Goal: Task Accomplishment & Management: Manage account settings

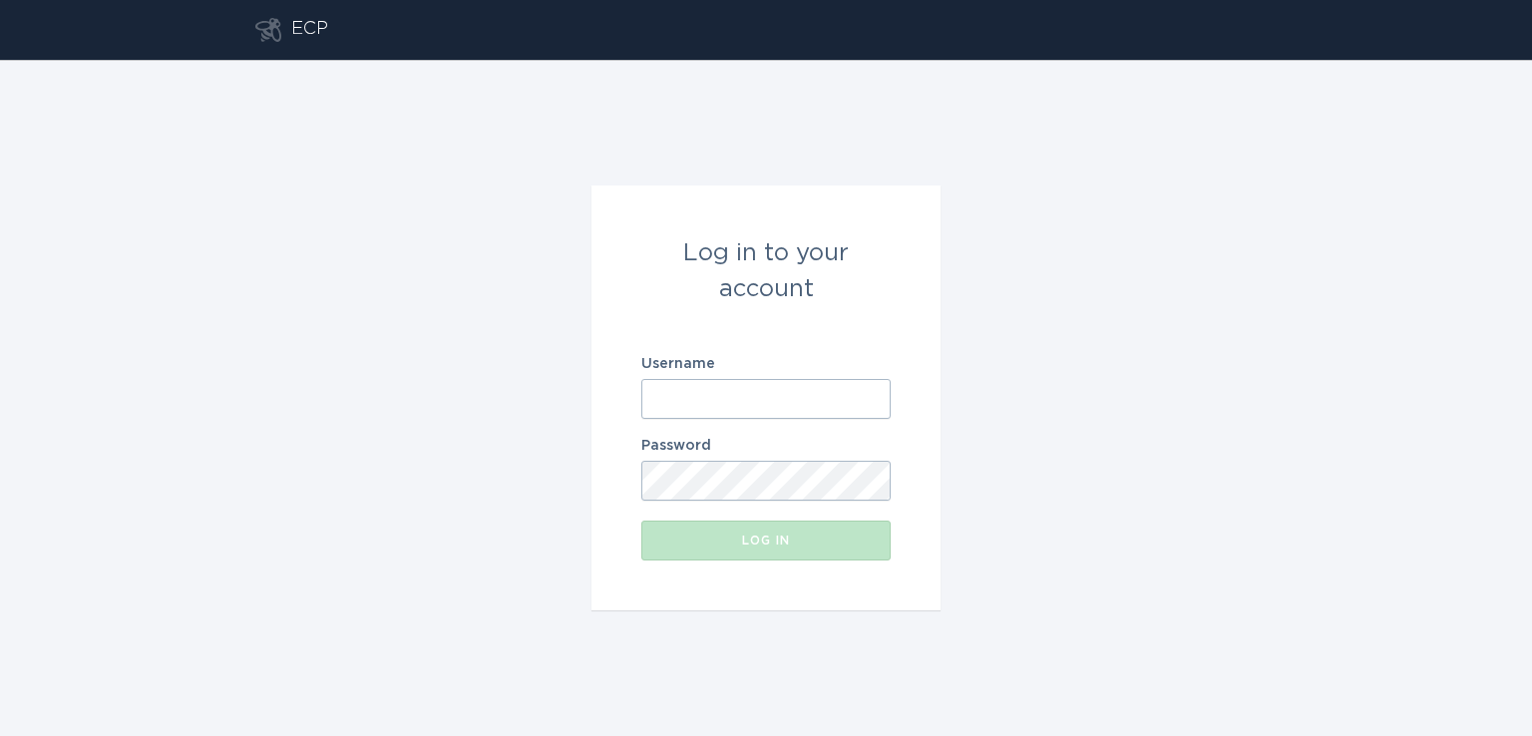
click at [738, 408] on input "Username" at bounding box center [765, 399] width 249 height 40
paste input "[EMAIL_ADDRESS][DOMAIN_NAME]"
type input "[EMAIL_ADDRESS][DOMAIN_NAME]"
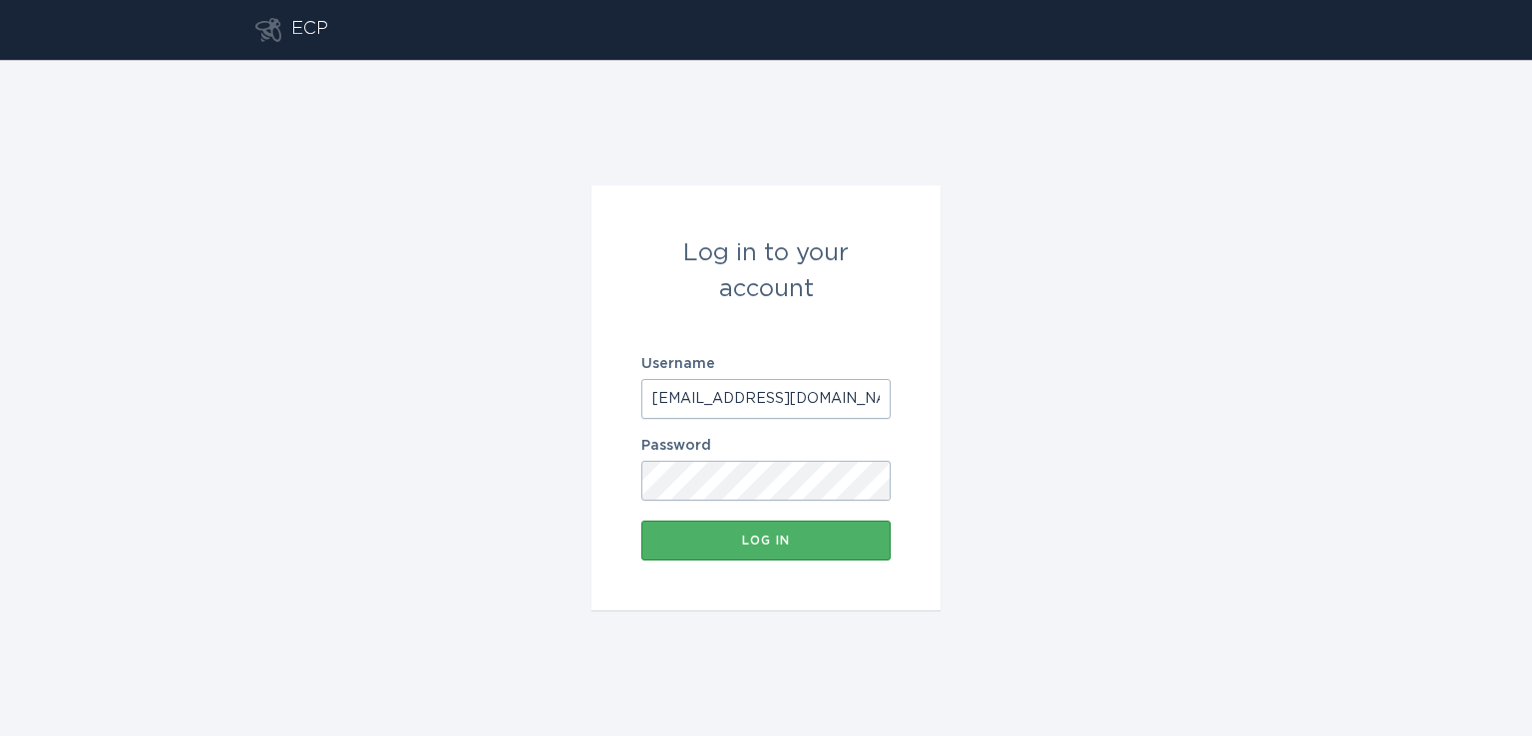
click at [750, 544] on div "Log in" at bounding box center [765, 541] width 229 height 12
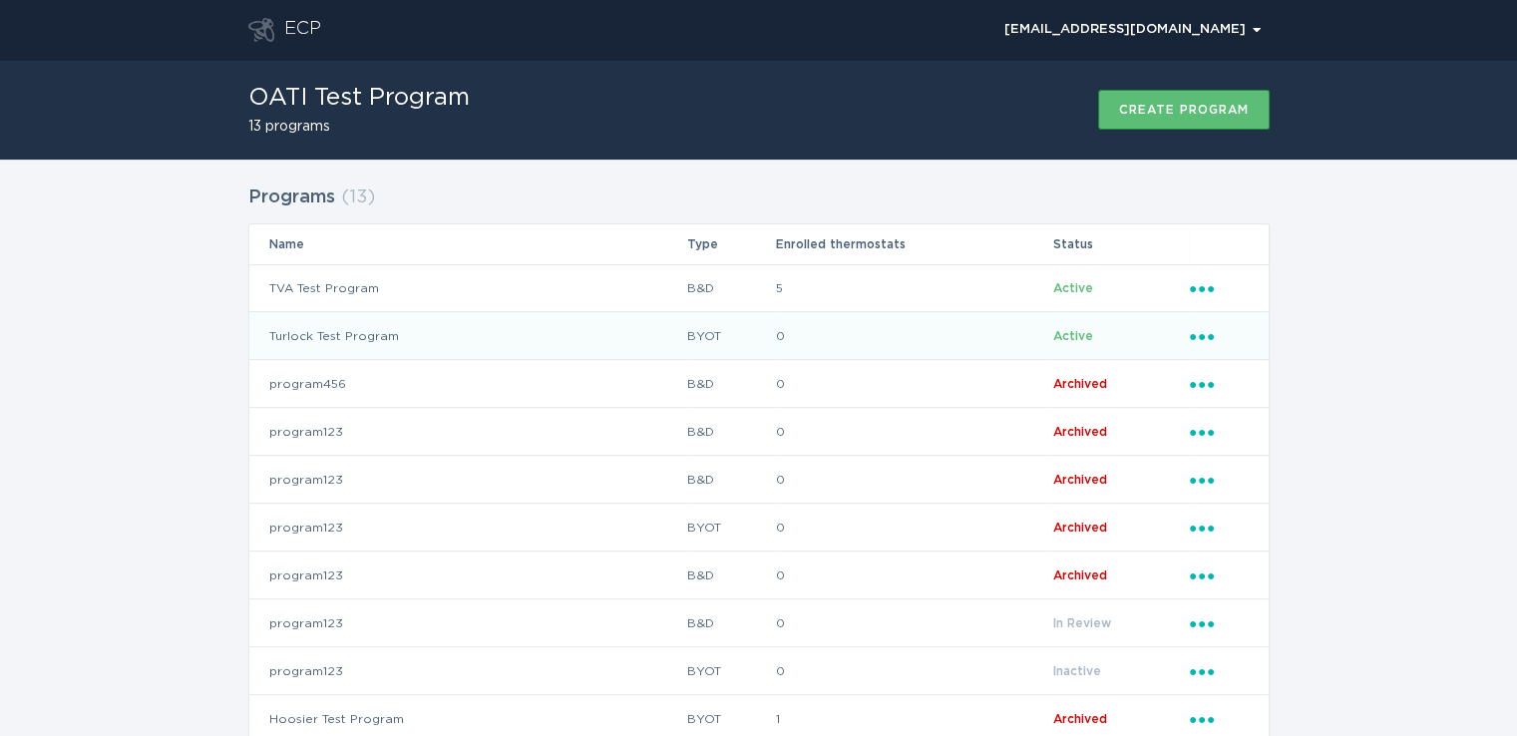
click at [1096, 333] on td "Active" at bounding box center [1120, 336] width 136 height 48
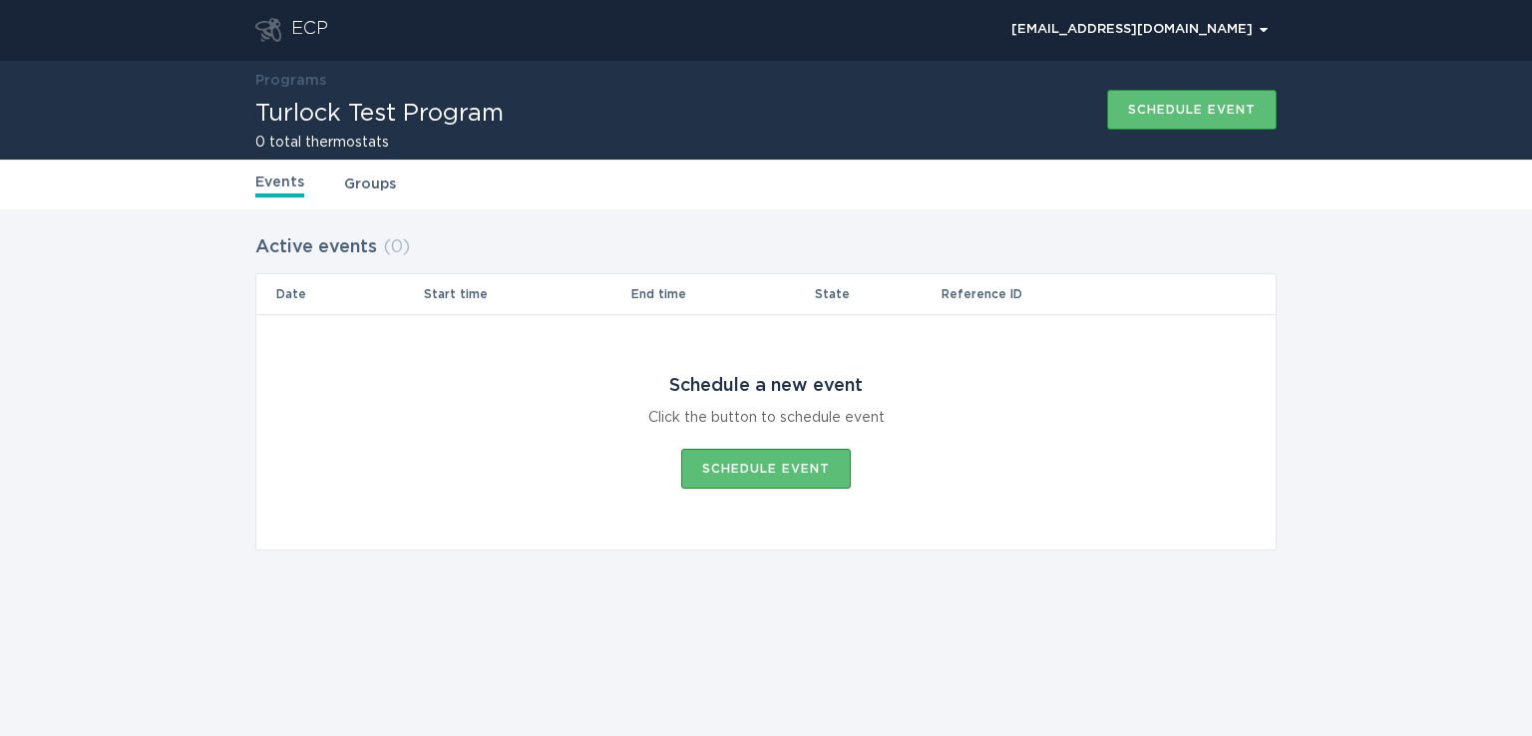
click at [375, 189] on link "Groups" at bounding box center [370, 185] width 52 height 22
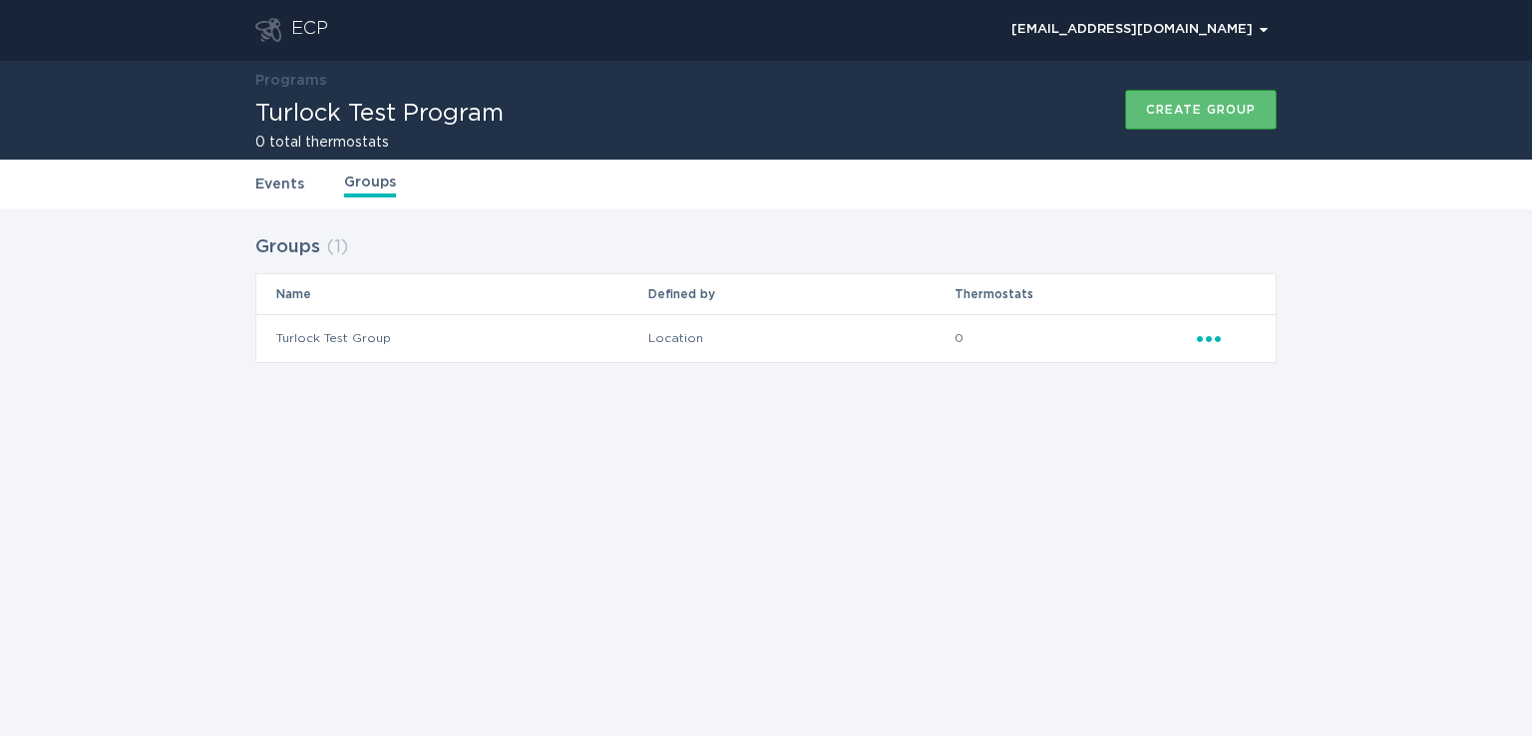
click at [1208, 340] on icon "Popover menu" at bounding box center [1209, 339] width 24 height 6
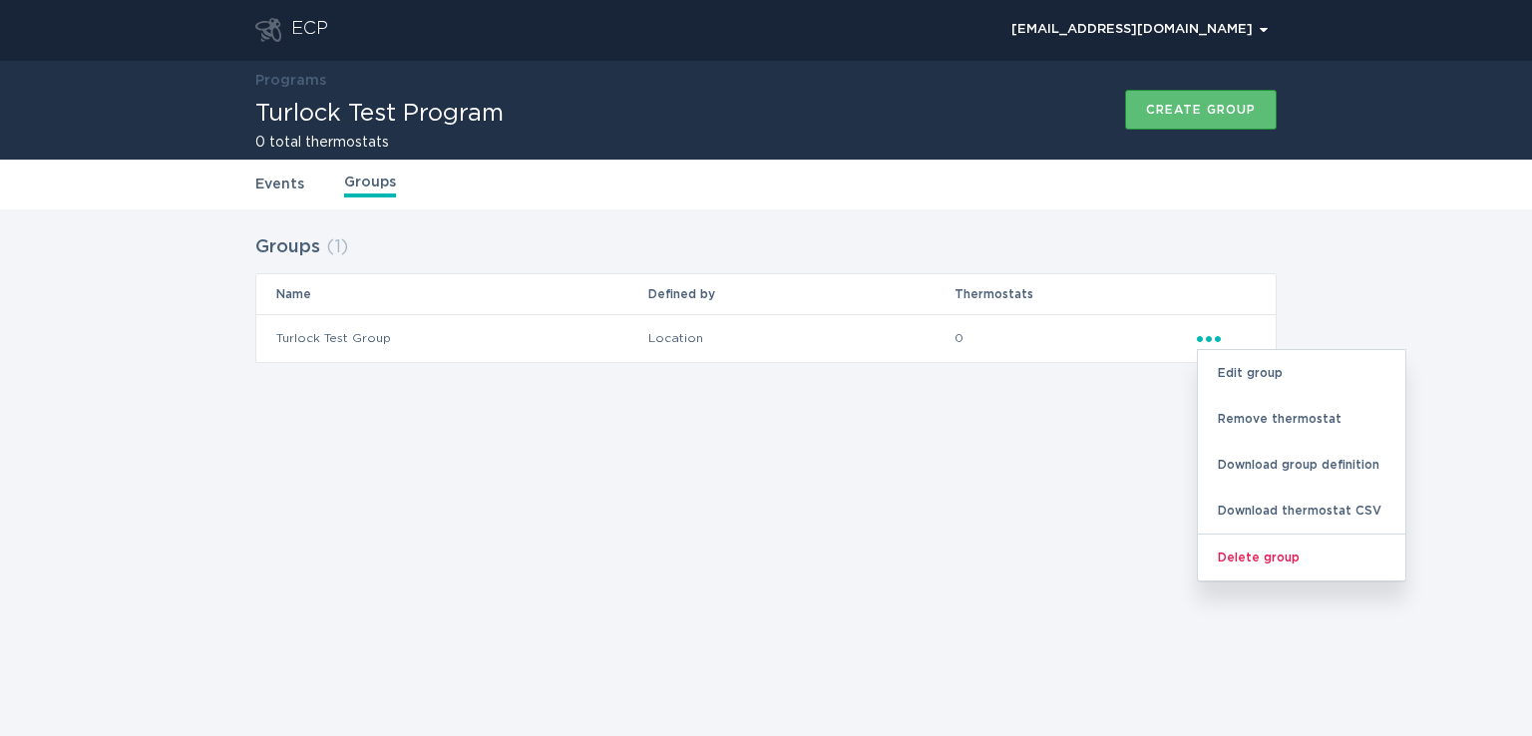
click at [940, 336] on td "Location" at bounding box center [800, 338] width 306 height 48
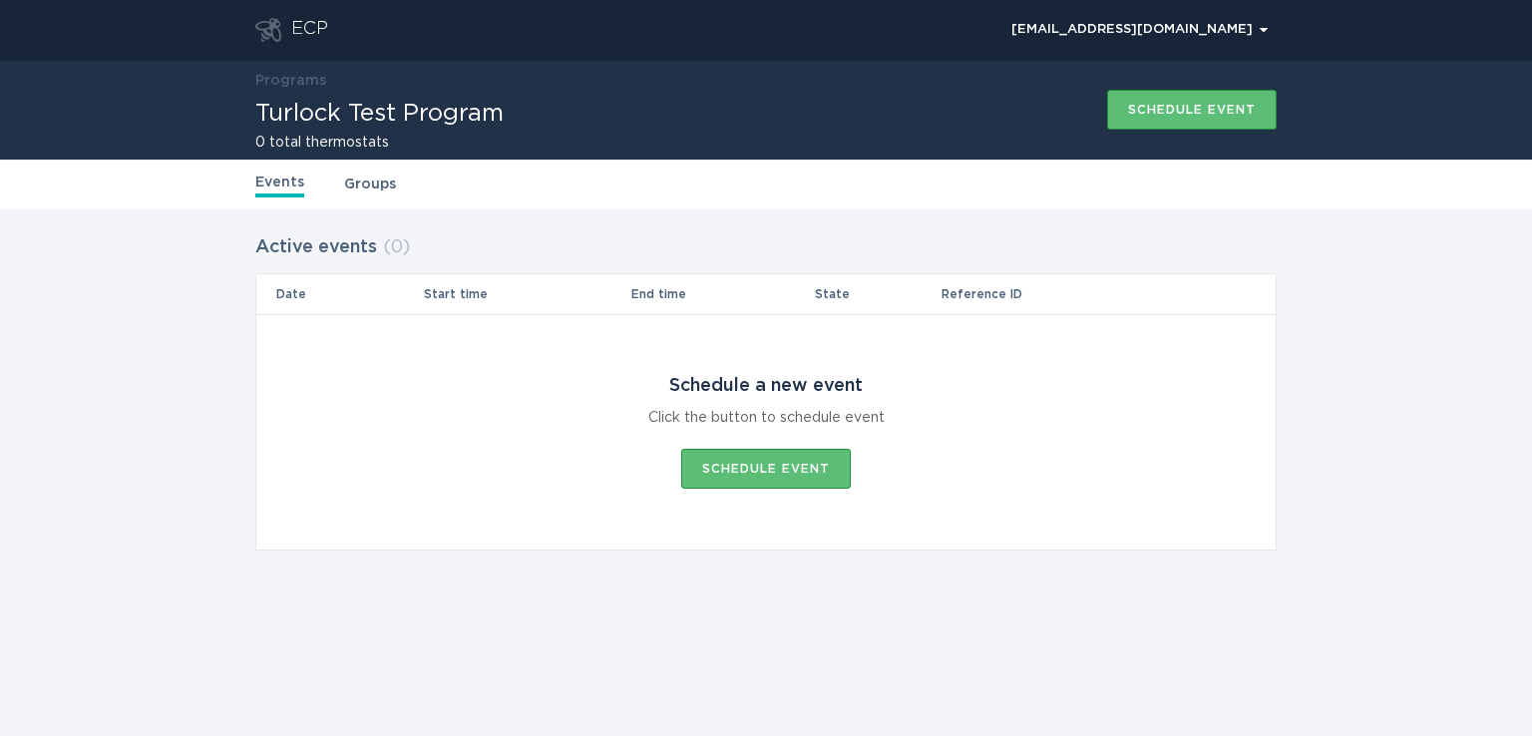
click at [361, 181] on link "Groups" at bounding box center [370, 185] width 52 height 22
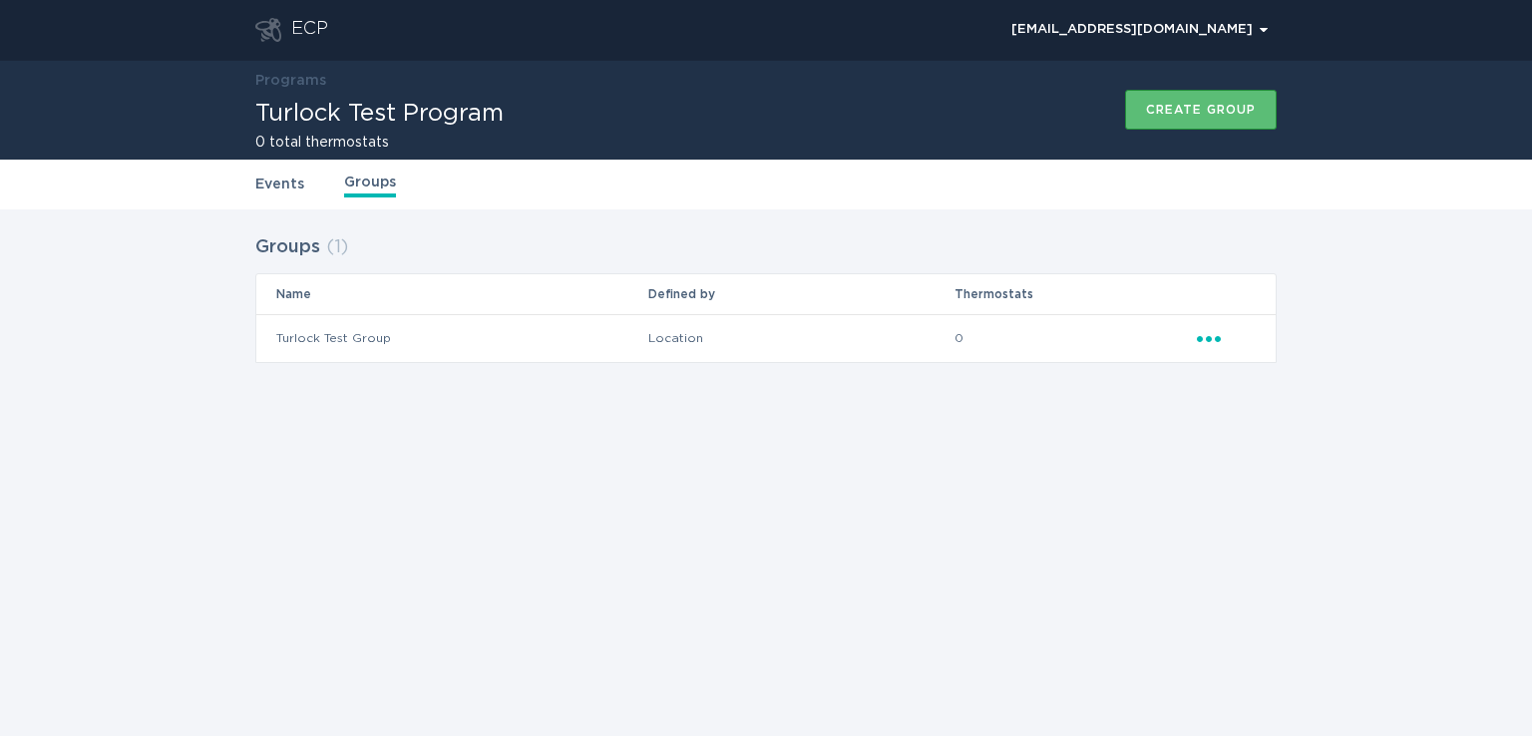
click at [314, 336] on td "Turlock Test Group" at bounding box center [451, 338] width 391 height 48
click at [381, 343] on td "Turlock Test Group" at bounding box center [451, 338] width 391 height 48
click at [1207, 335] on icon "Ellipsis" at bounding box center [1211, 335] width 28 height 17
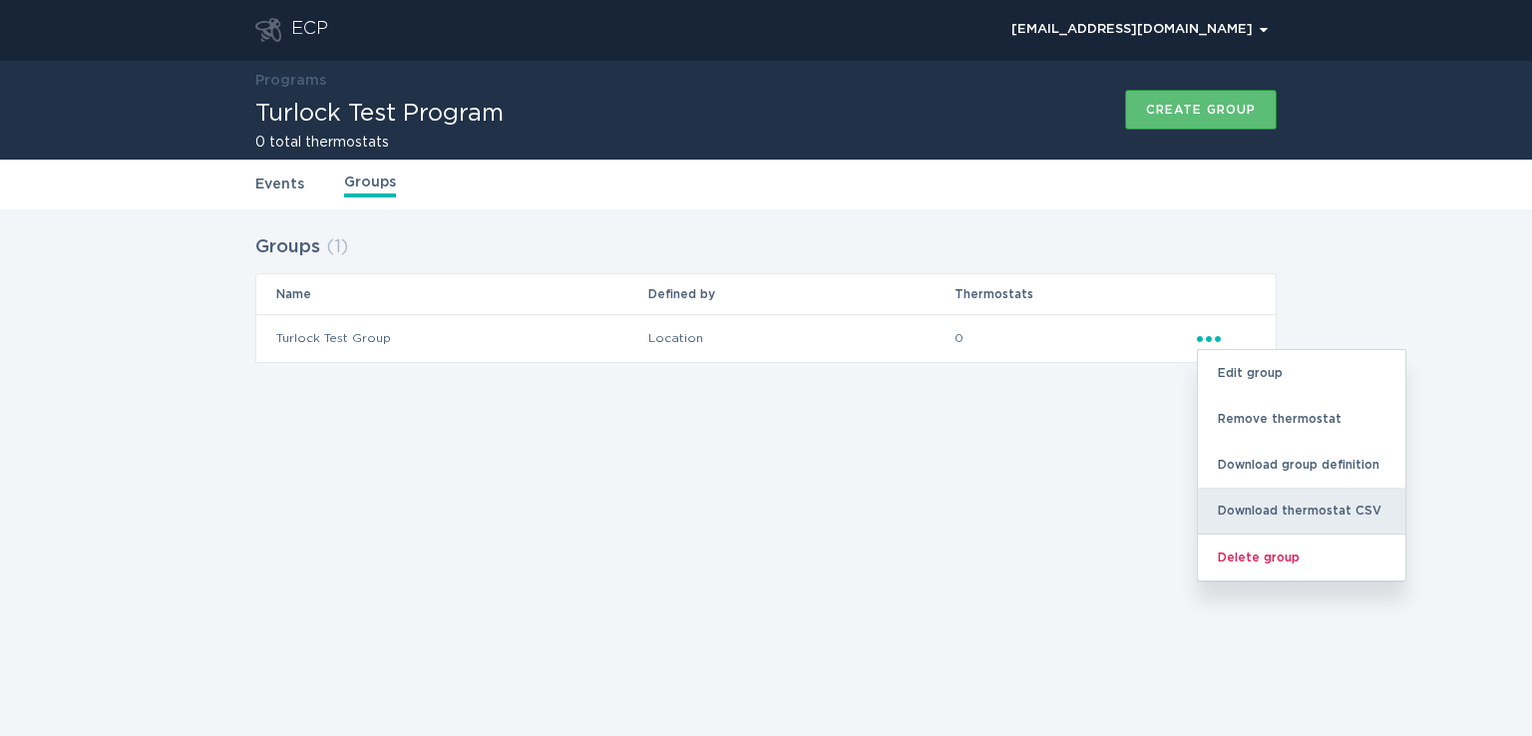
click at [1287, 516] on div "Download thermostat CSV" at bounding box center [1301, 511] width 207 height 46
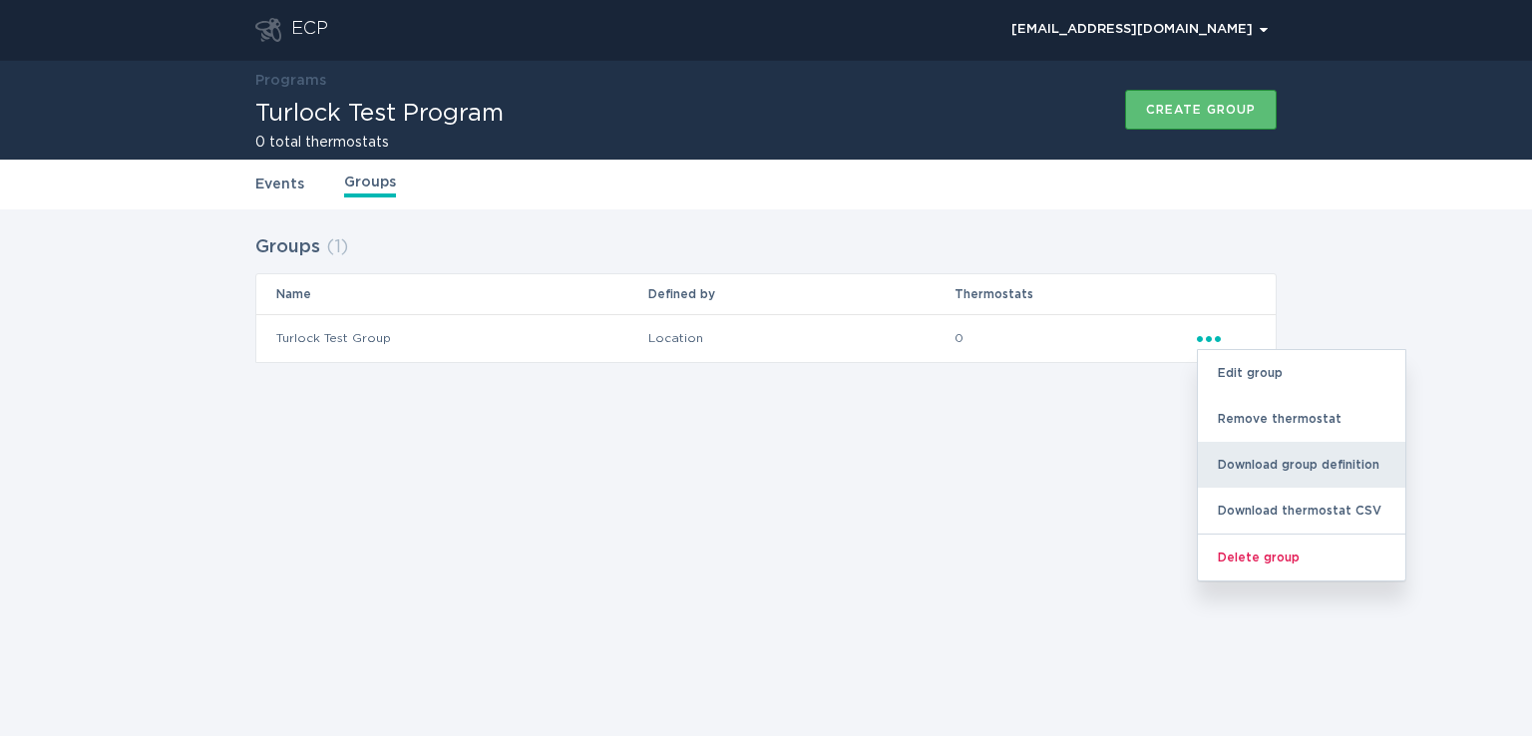
click at [1280, 462] on div "Download group definition" at bounding box center [1301, 465] width 207 height 46
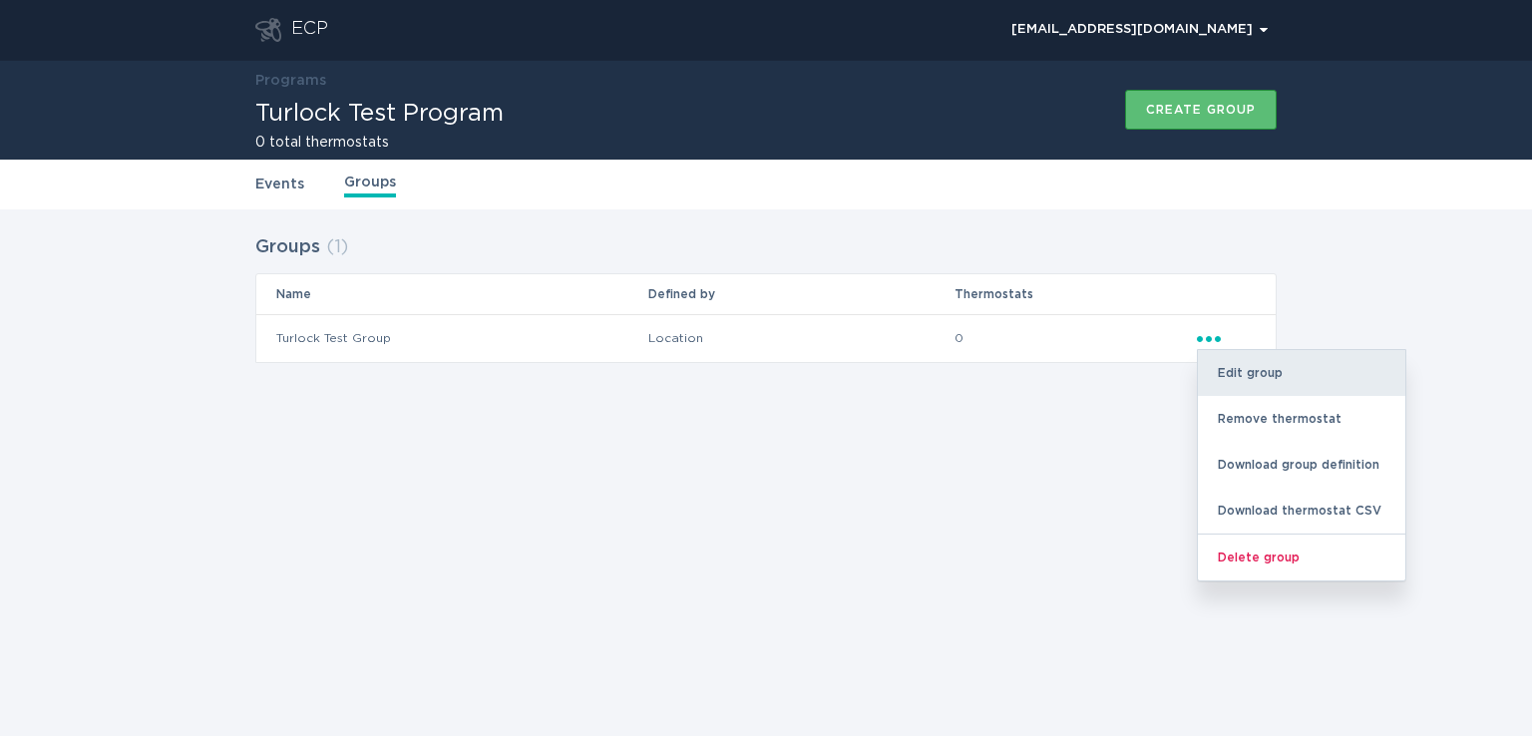
click at [1246, 367] on div "Edit group" at bounding box center [1301, 373] width 207 height 46
select select "location.zip"
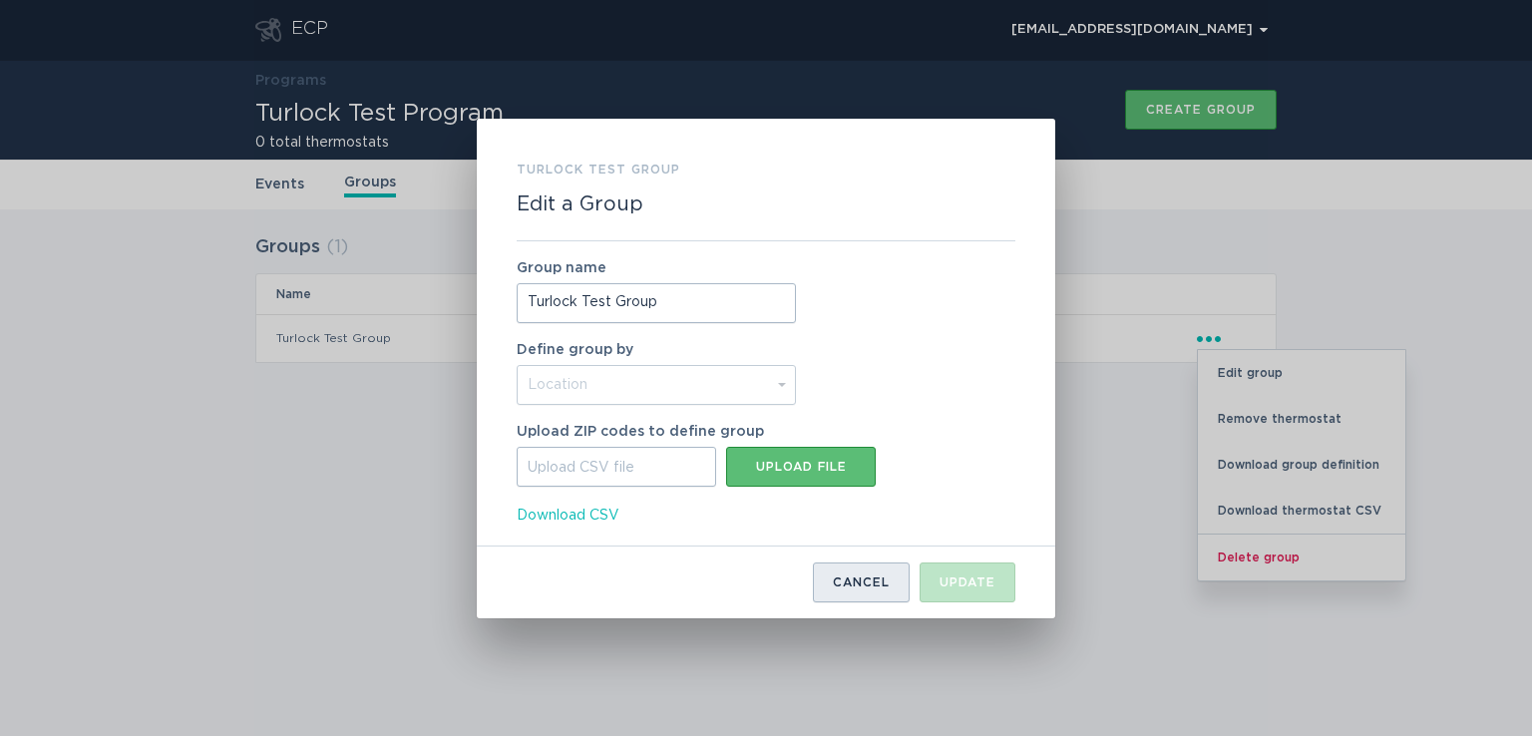
click at [862, 584] on div "Cancel" at bounding box center [861, 583] width 57 height 12
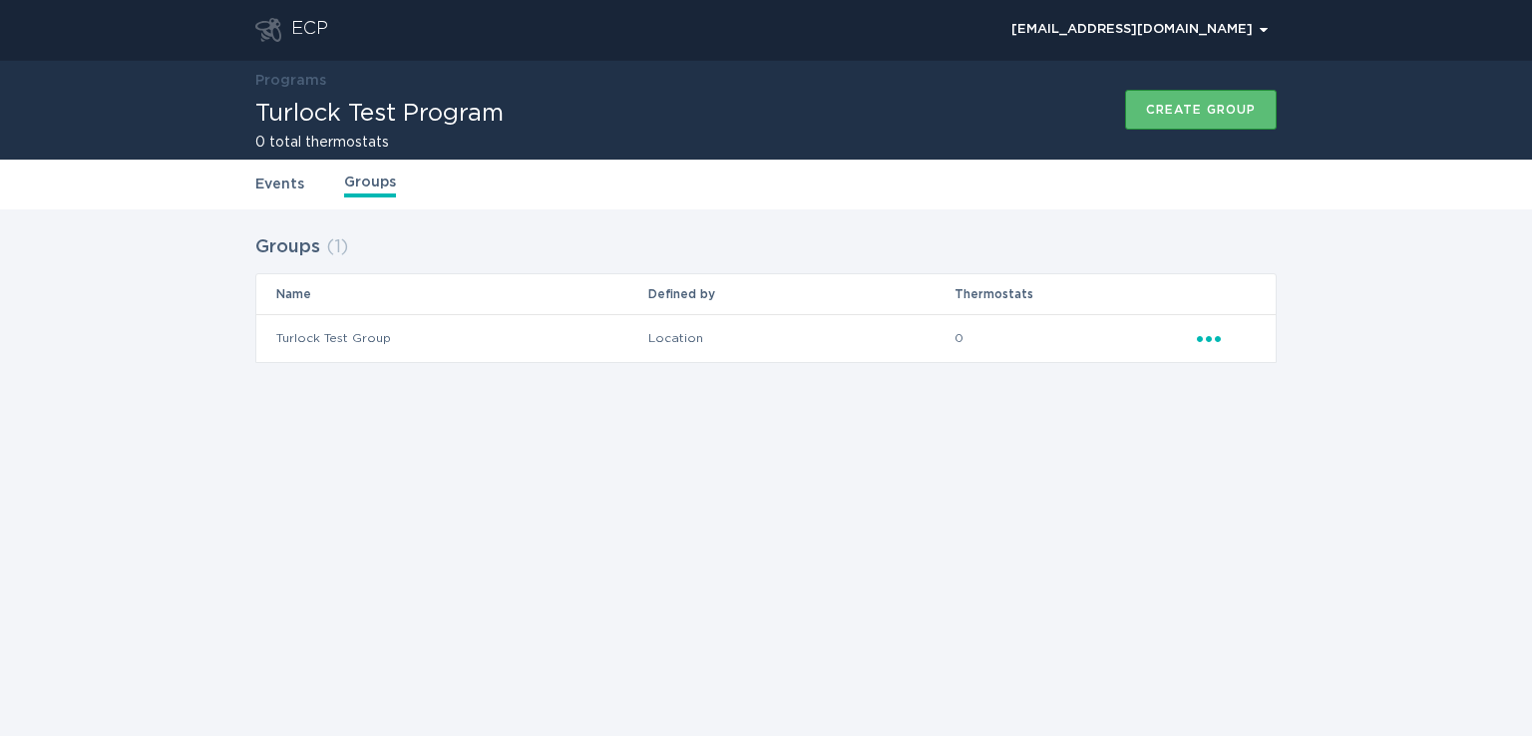
click at [307, 248] on h2 "Groups" at bounding box center [287, 247] width 65 height 36
click at [311, 126] on div "0 total thermostats" at bounding box center [379, 138] width 248 height 24
click at [306, 142] on h2 "0 total thermostats" at bounding box center [379, 143] width 248 height 14
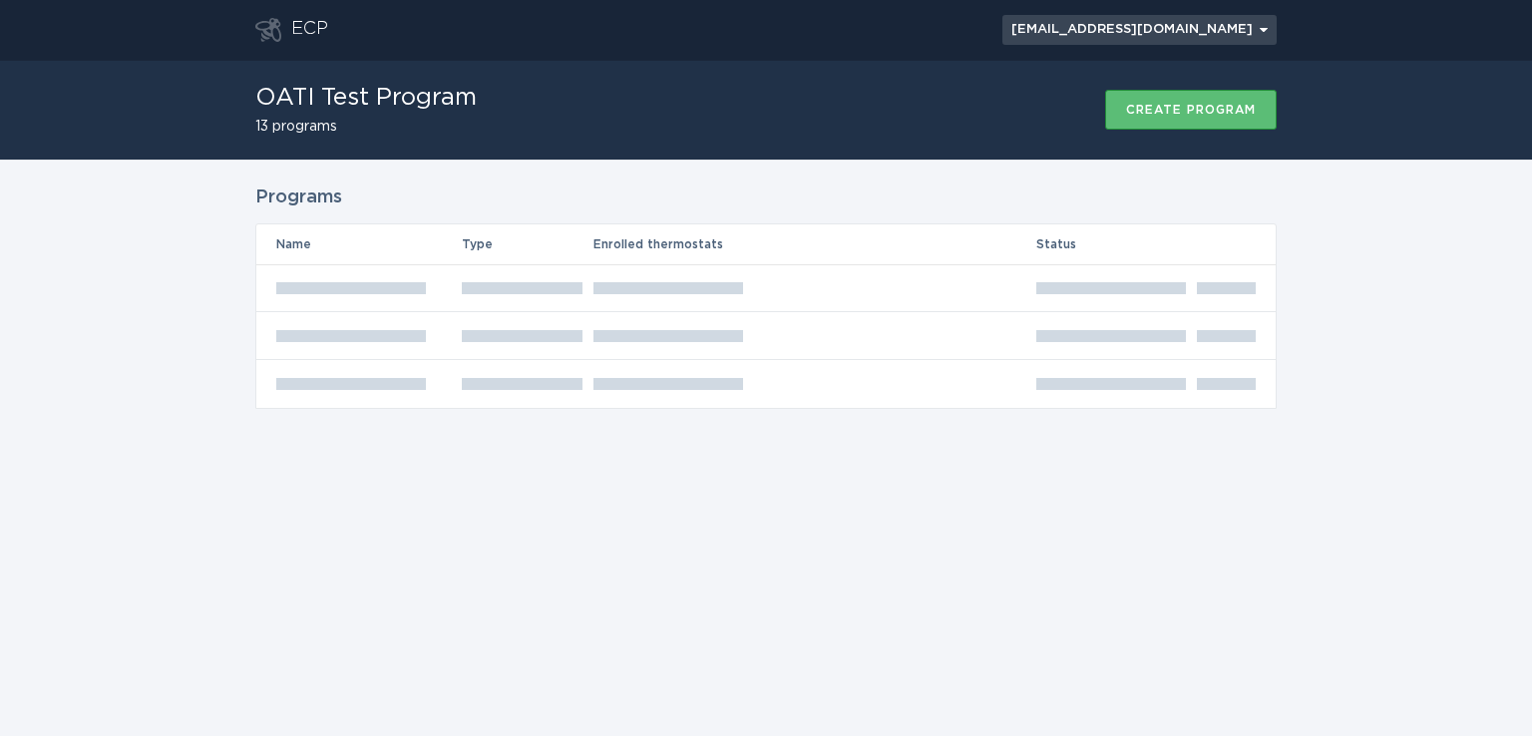
click at [1145, 33] on div "[EMAIL_ADDRESS][DOMAIN_NAME] Chevron" at bounding box center [1139, 30] width 256 height 12
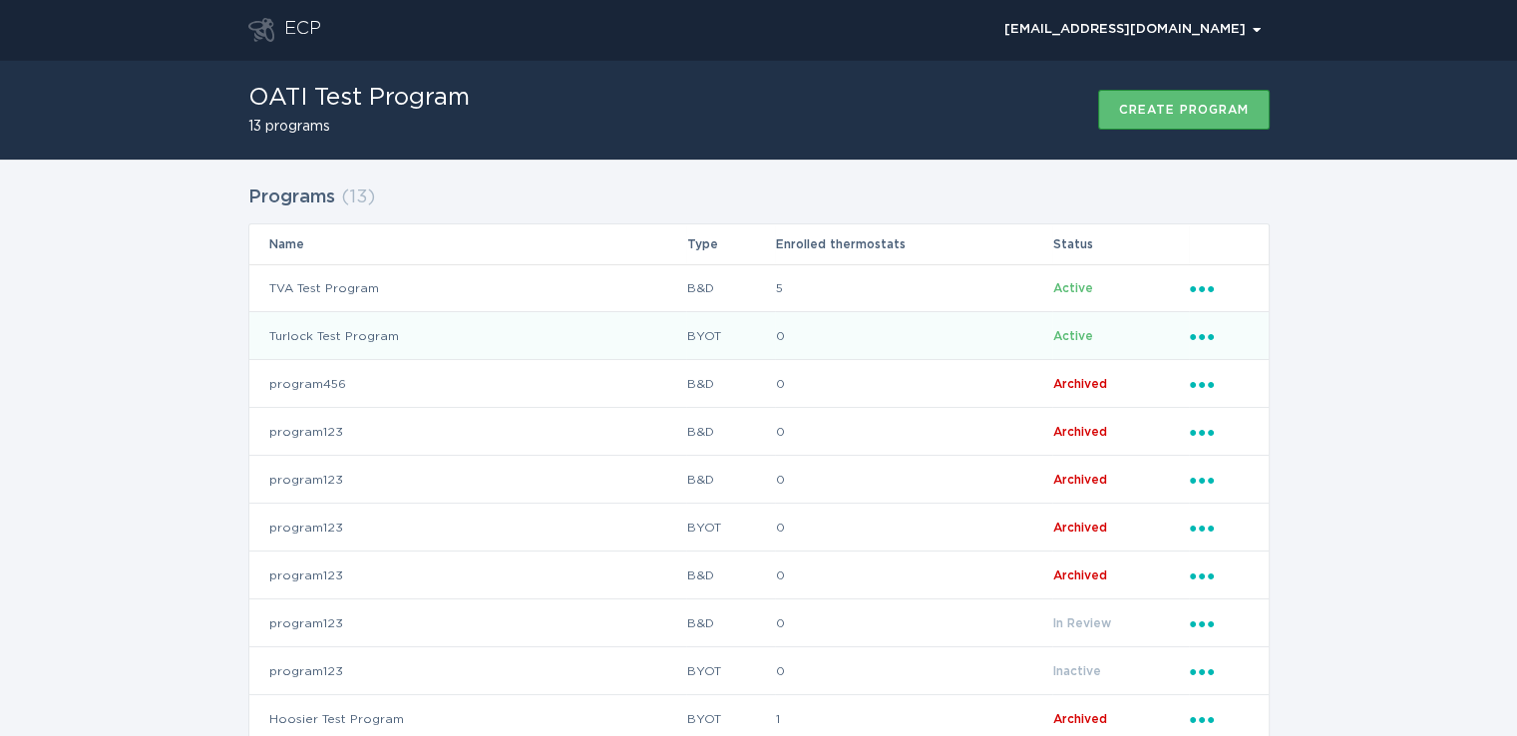
click at [1205, 332] on icon "Ellipsis" at bounding box center [1204, 333] width 28 height 17
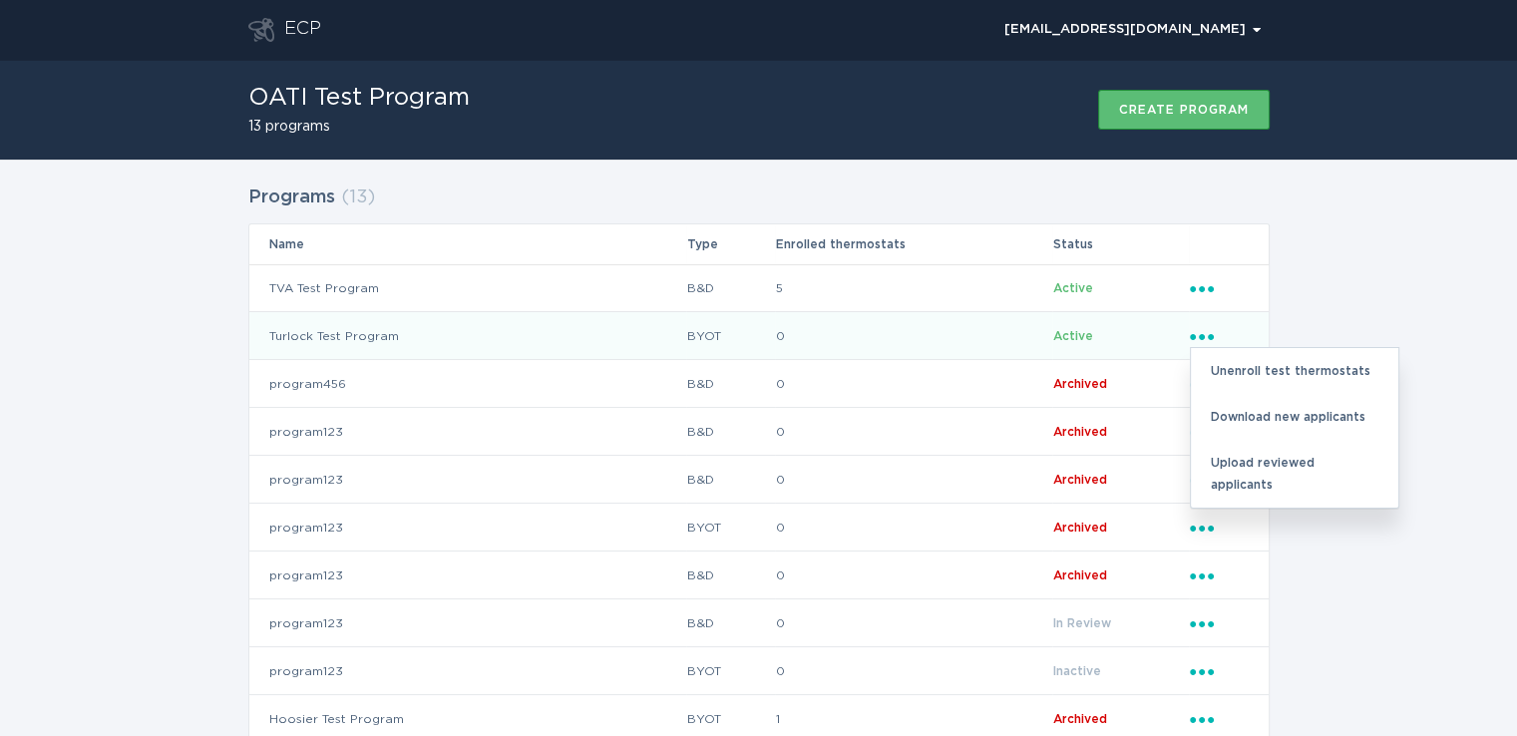
click at [1063, 343] on td "Active" at bounding box center [1120, 336] width 136 height 48
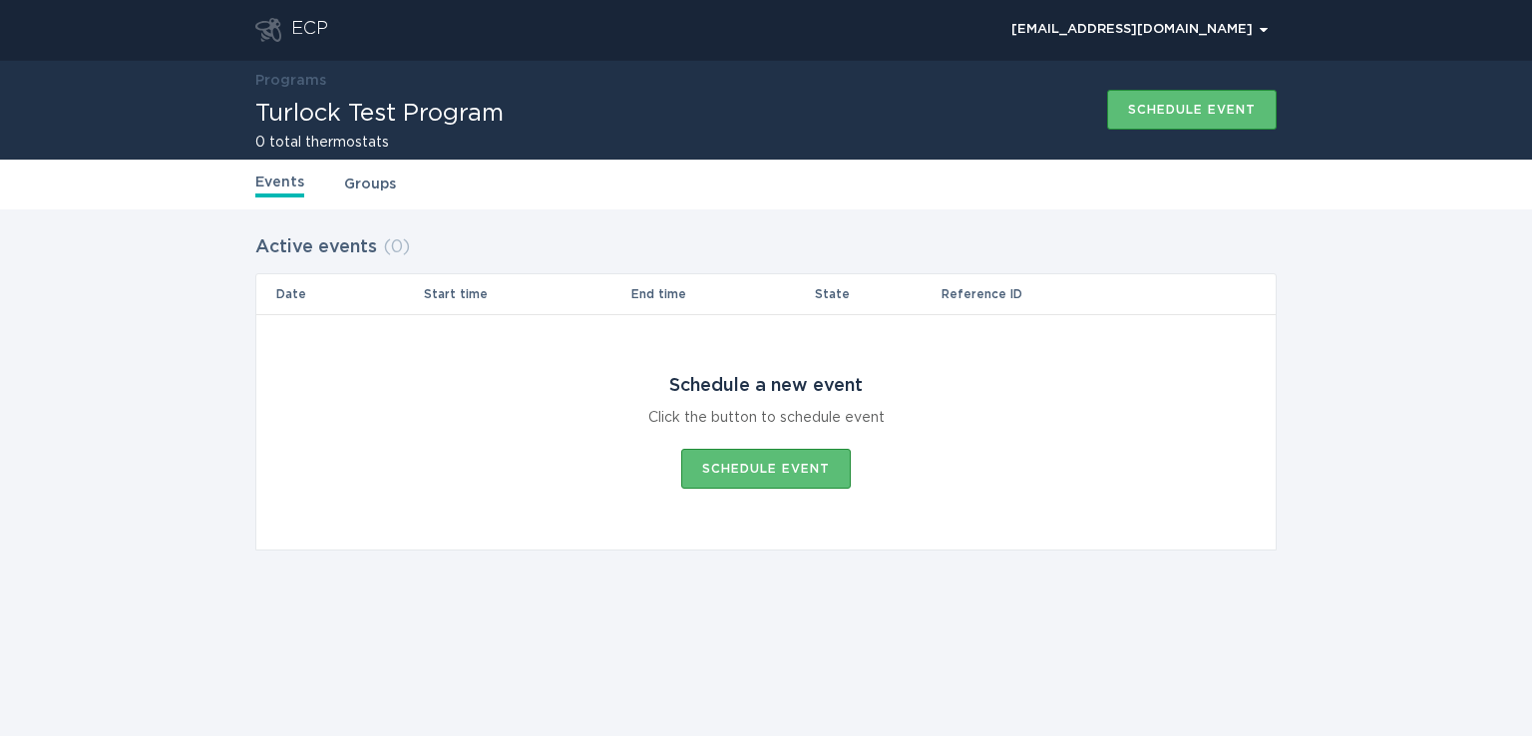
click at [353, 189] on link "Groups" at bounding box center [370, 185] width 52 height 22
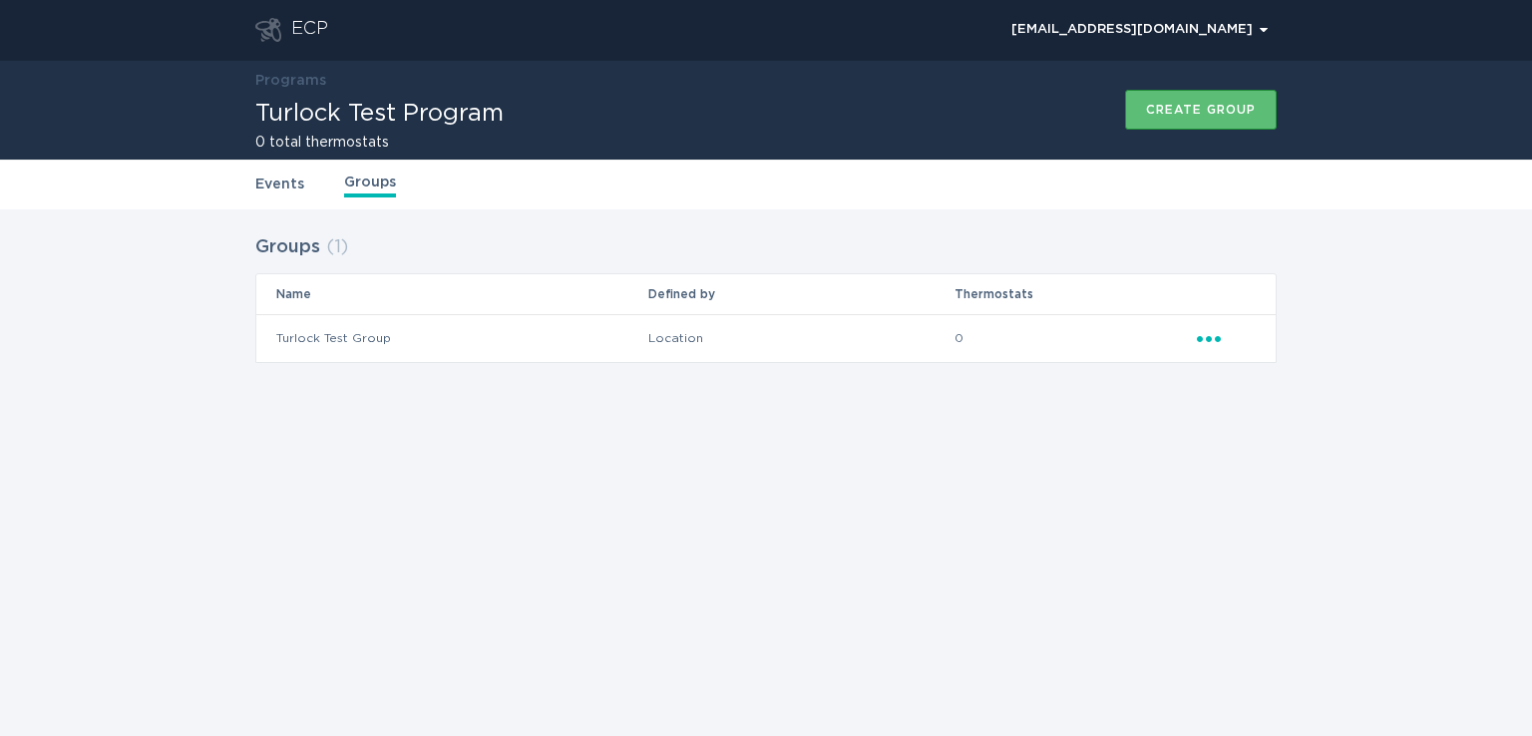
click at [1213, 339] on icon "Ellipsis" at bounding box center [1211, 335] width 28 height 17
